Goal: Check status: Check status

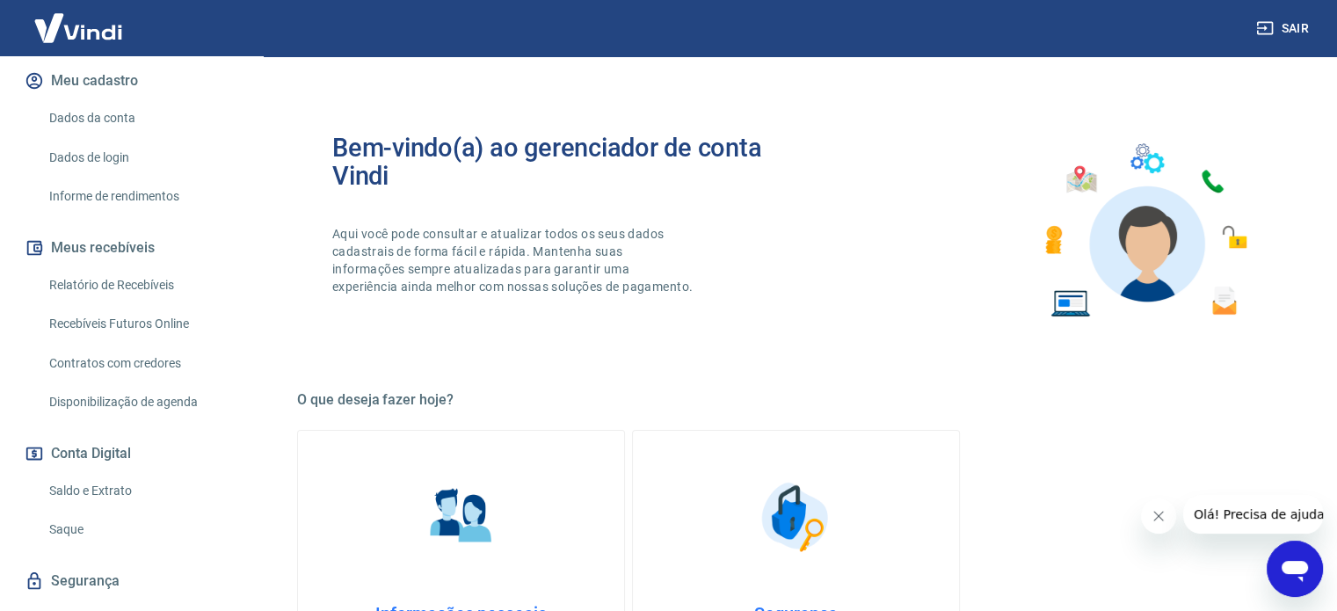
scroll to position [253, 0]
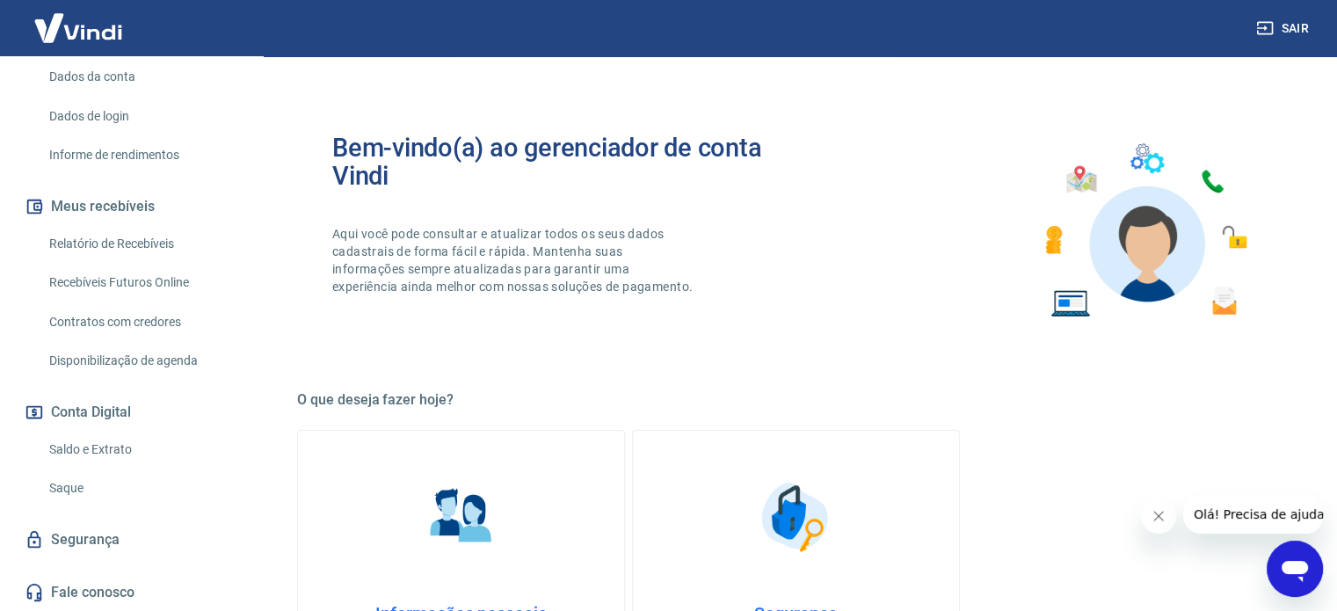
click at [87, 461] on link "Saldo e Extrato" at bounding box center [141, 449] width 199 height 36
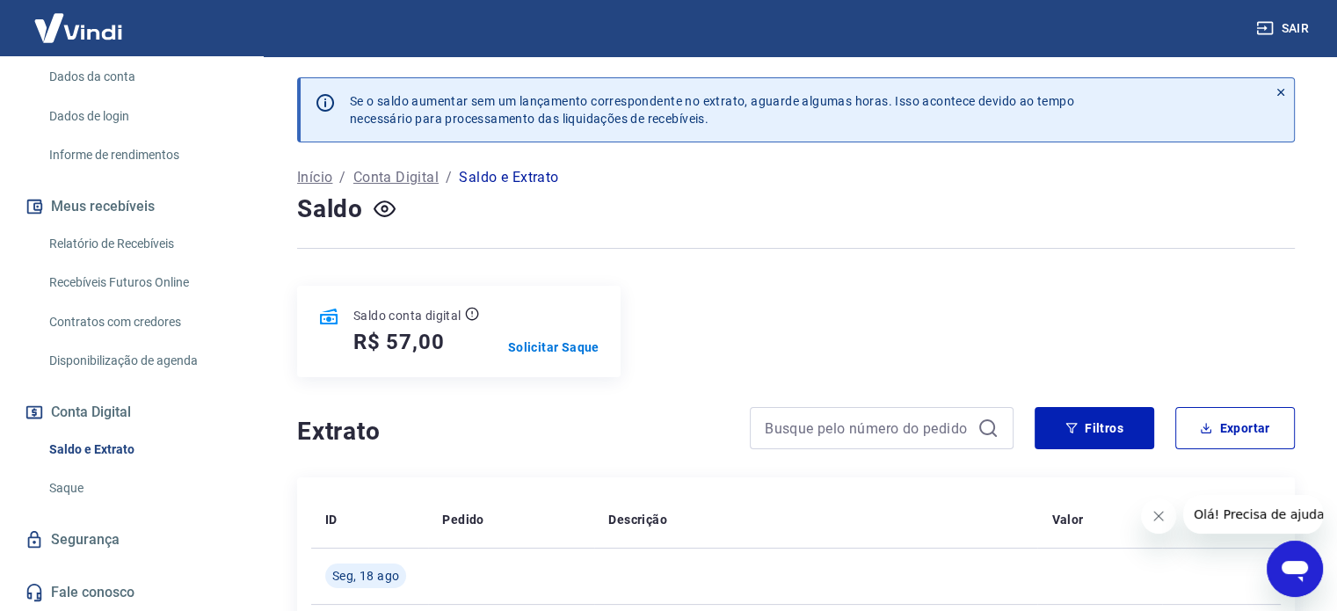
drag, startPoint x: 673, startPoint y: 339, endPoint x: 677, endPoint y: 351, distance: 12.2
click at [675, 342] on div "Saldo conta digital R$ 57,00 Solicitar Saque" at bounding box center [795, 331] width 997 height 91
